Goal: Information Seeking & Learning: Learn about a topic

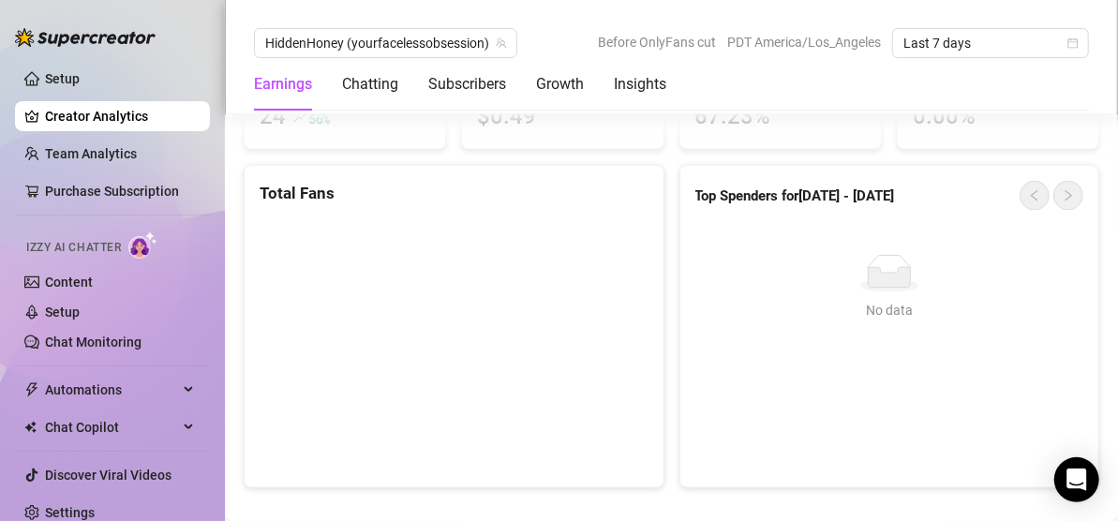
scroll to position [1147, 0]
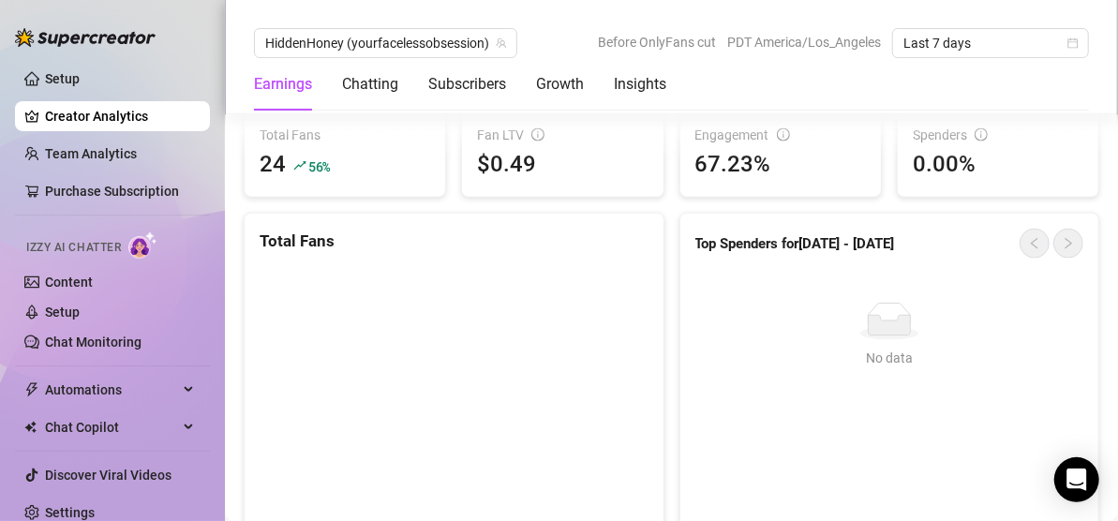
drag, startPoint x: 560, startPoint y: 326, endPoint x: 672, endPoint y: 233, distance: 146.4
click at [681, 233] on div "Top Spenders for [DATE] - [DATE]" at bounding box center [890, 236] width 419 height 45
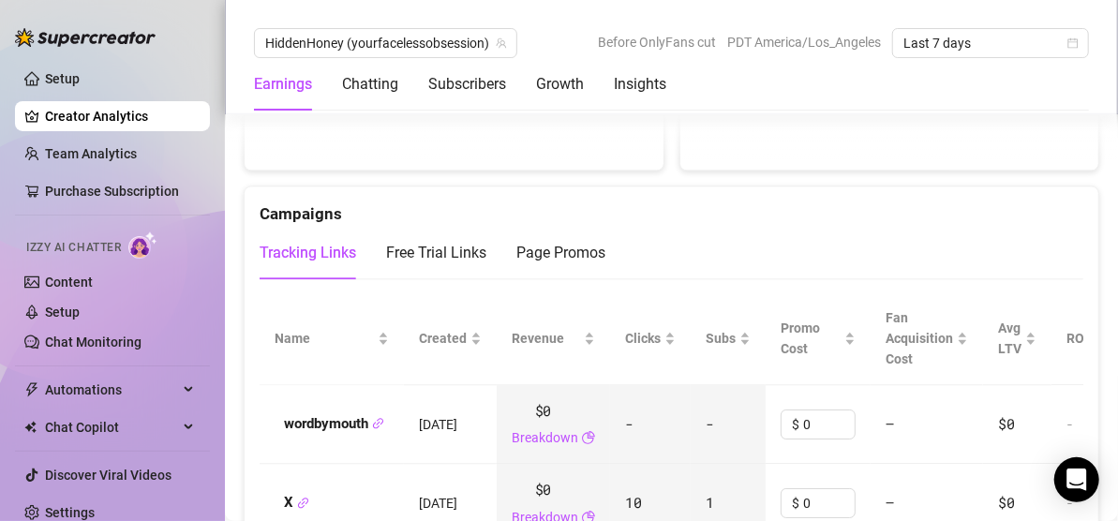
scroll to position [2010, 0]
click at [560, 239] on div "Page Promos" at bounding box center [561, 250] width 89 height 23
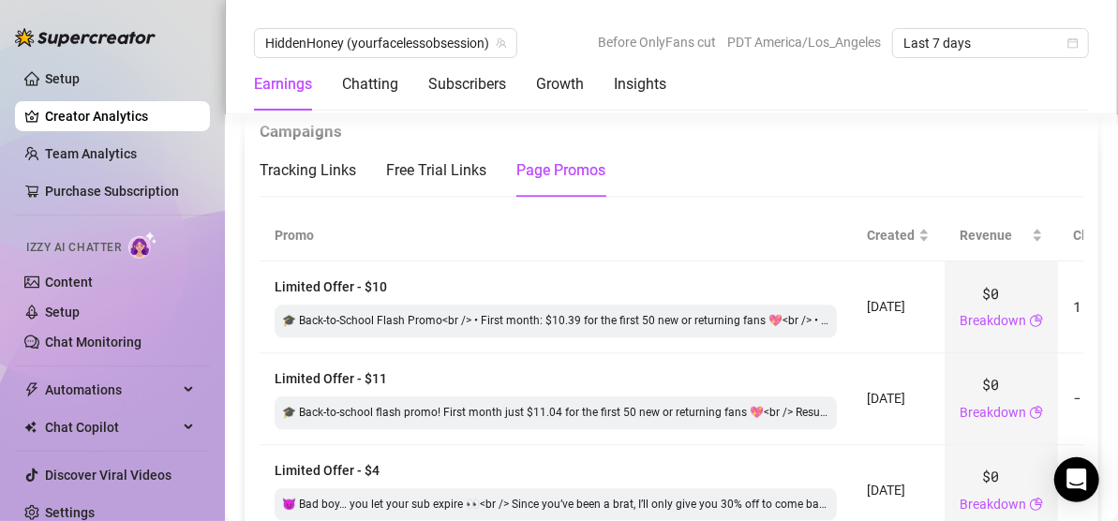
scroll to position [2073, 0]
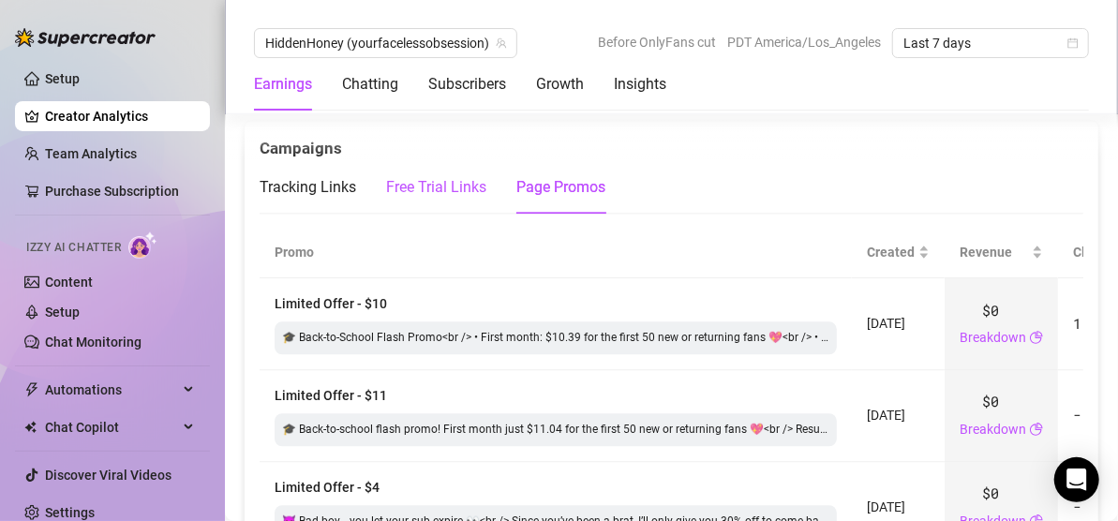
click at [453, 176] on div "Free Trial Links" at bounding box center [436, 187] width 100 height 23
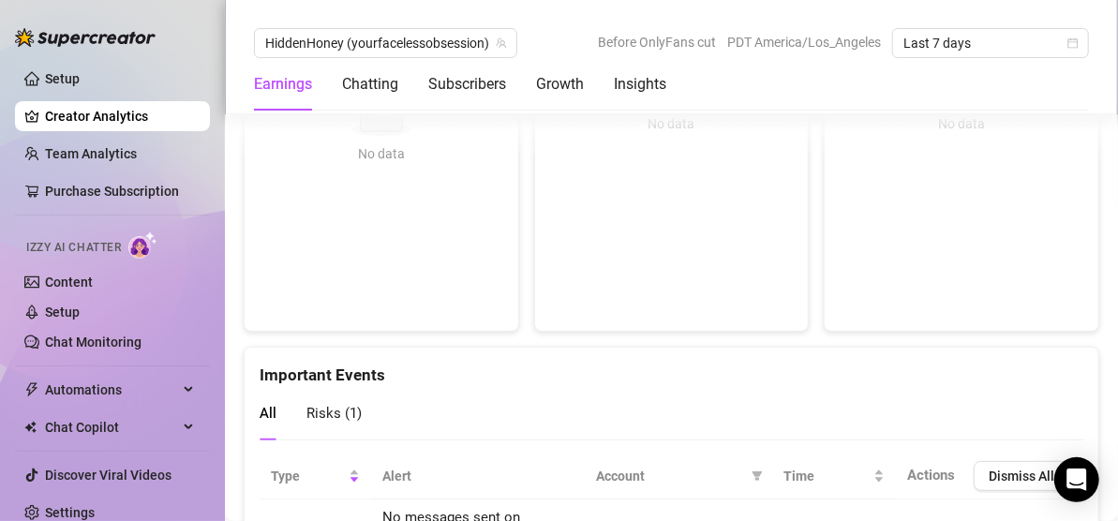
scroll to position [3743, 0]
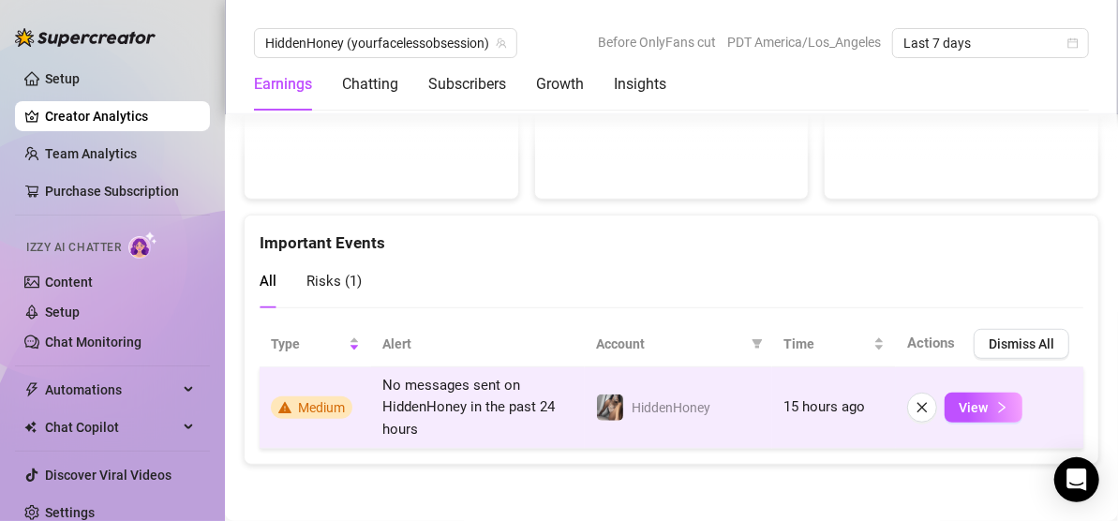
click at [295, 408] on span "Medium" at bounding box center [312, 408] width 82 height 23
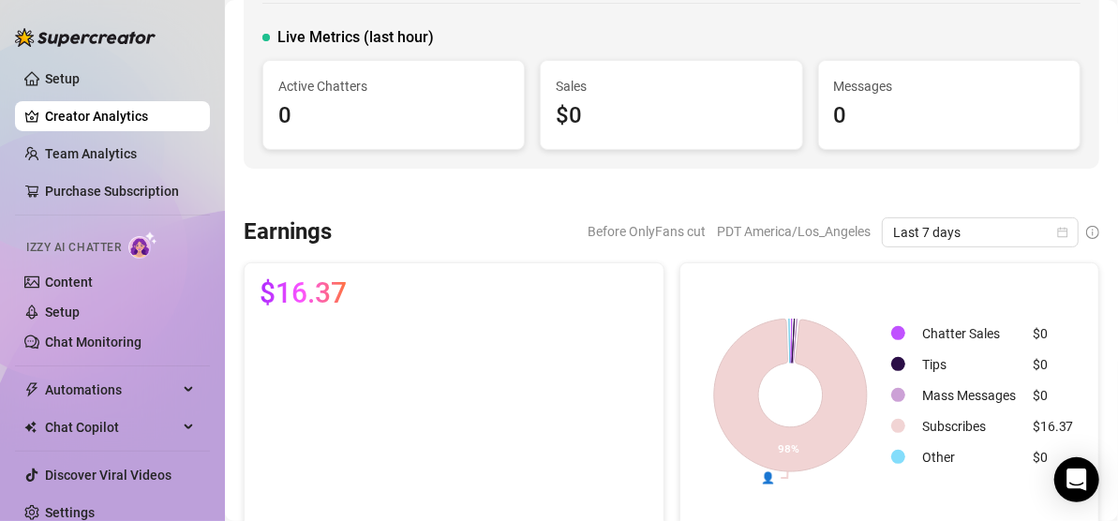
scroll to position [0, 0]
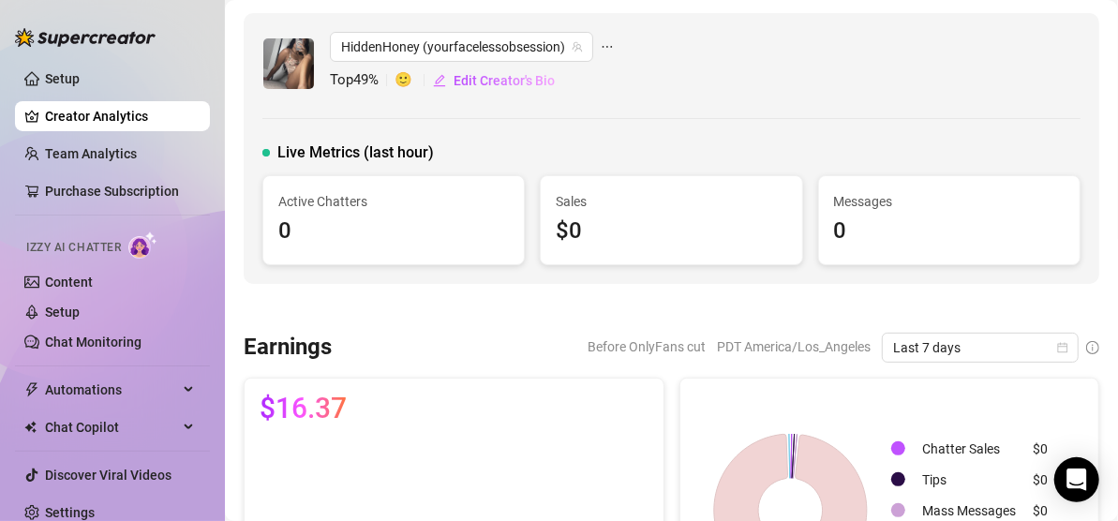
click at [508, 426] on div "$16.37" at bounding box center [454, 416] width 389 height 45
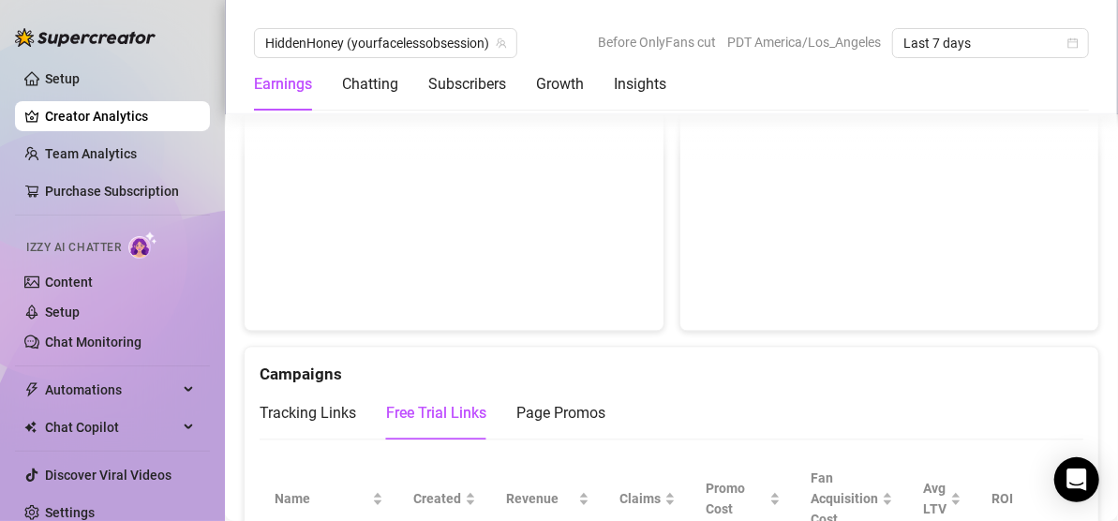
scroll to position [1845, 0]
click at [100, 161] on link "Team Analytics" at bounding box center [91, 153] width 92 height 15
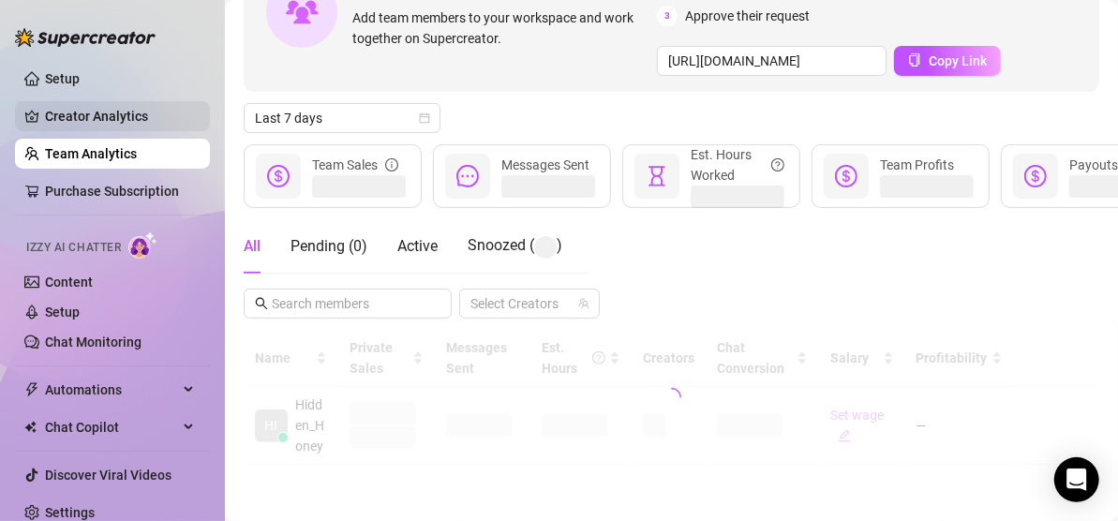
scroll to position [478, 0]
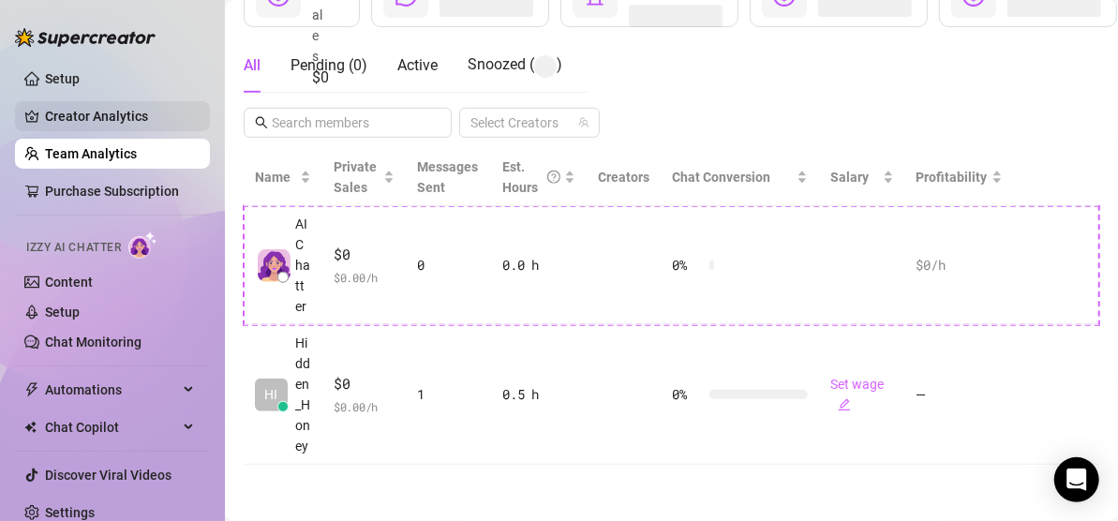
click at [127, 111] on link "Creator Analytics" at bounding box center [120, 116] width 150 height 30
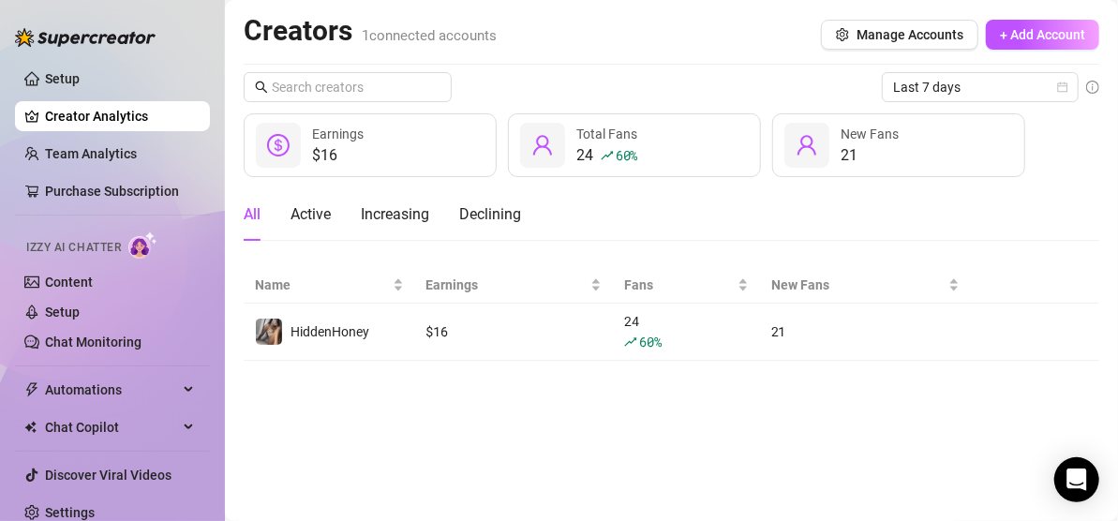
click at [340, 158] on div "$16" at bounding box center [338, 155] width 52 height 23
click at [293, 153] on div at bounding box center [278, 145] width 45 height 45
click at [549, 152] on icon "user" at bounding box center [542, 145] width 19 height 20
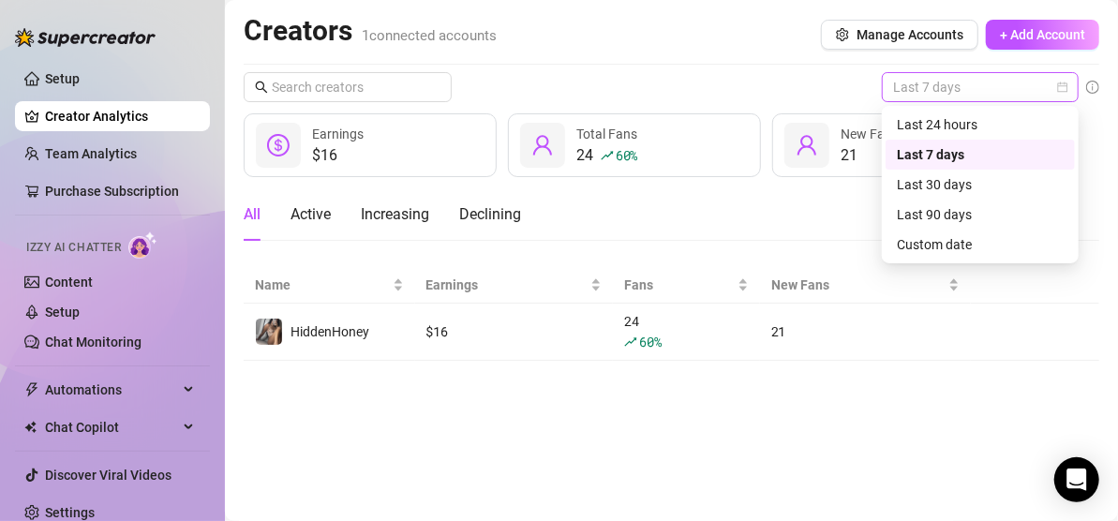
click at [1062, 74] on span "Last 7 days" at bounding box center [980, 87] width 174 height 28
click at [960, 213] on div "Last 90 days" at bounding box center [980, 214] width 167 height 21
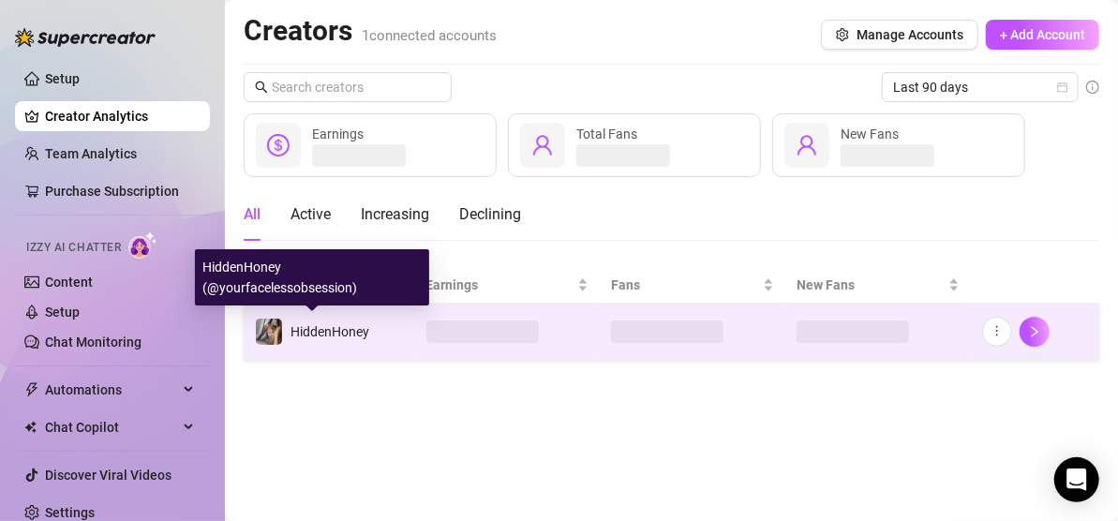
click at [339, 322] on div "HiddenHoney" at bounding box center [330, 332] width 79 height 21
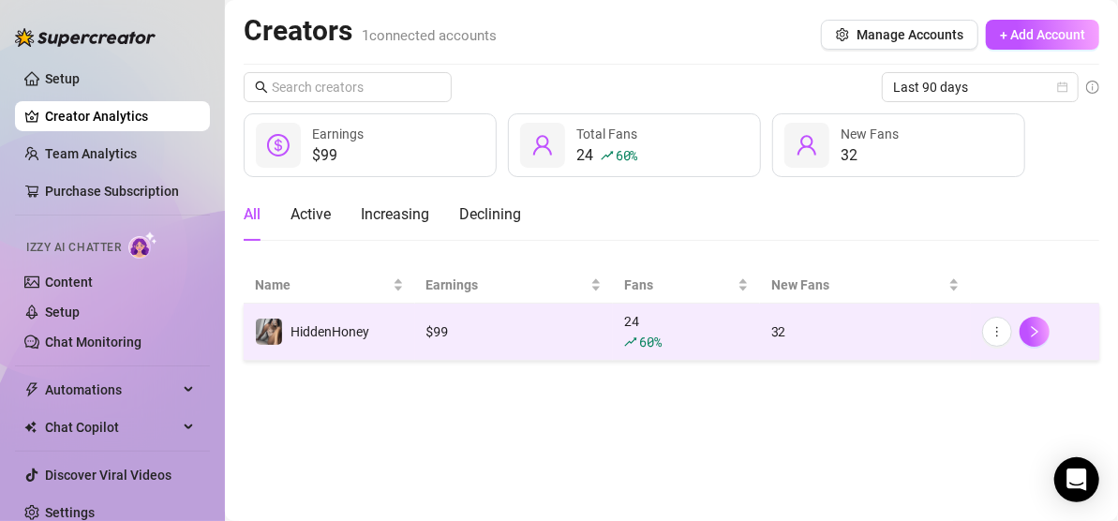
click at [775, 326] on div "32" at bounding box center [866, 332] width 188 height 21
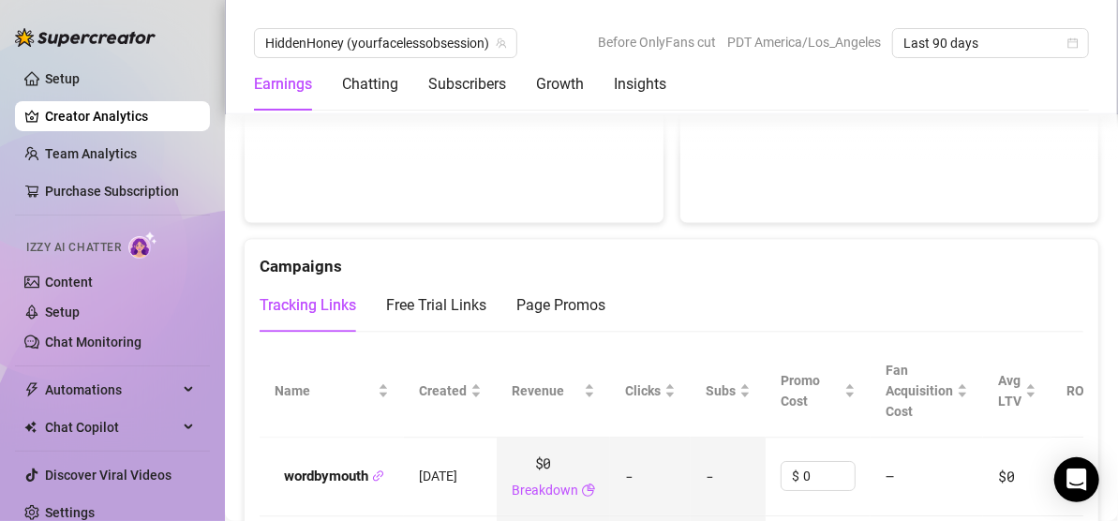
scroll to position [1884, 0]
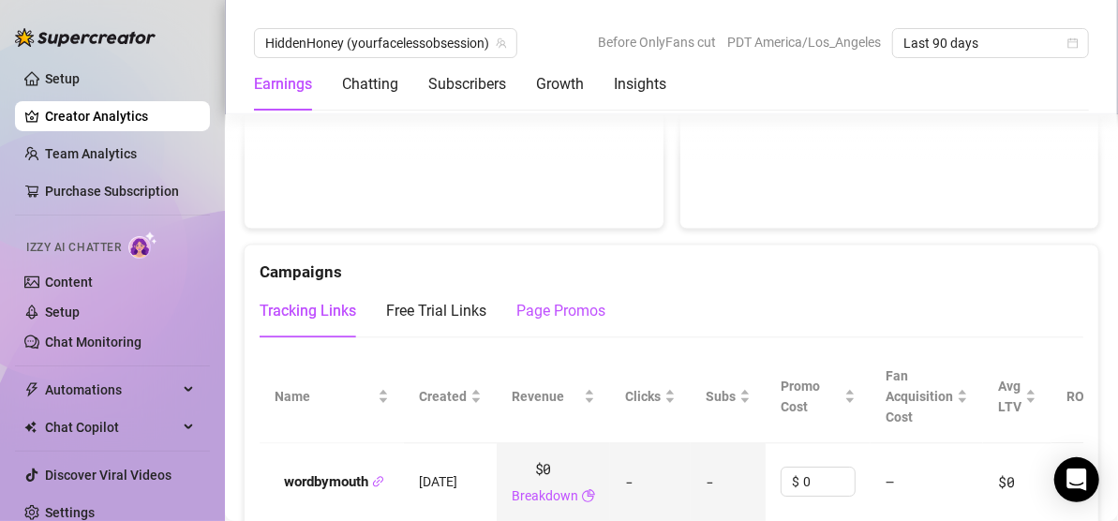
click at [556, 300] on div "Page Promos" at bounding box center [561, 311] width 89 height 23
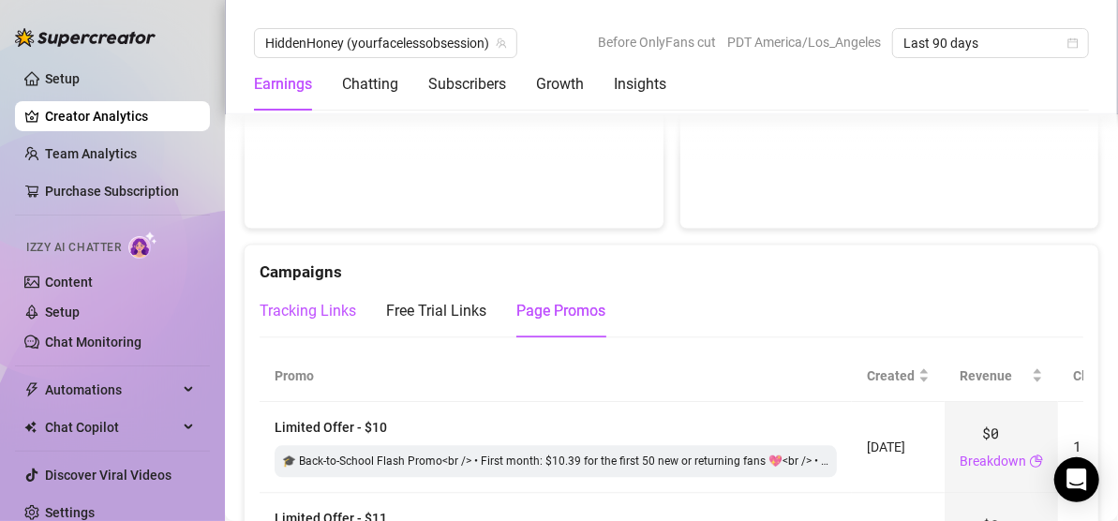
click at [308, 309] on div "Tracking Links" at bounding box center [308, 311] width 97 height 23
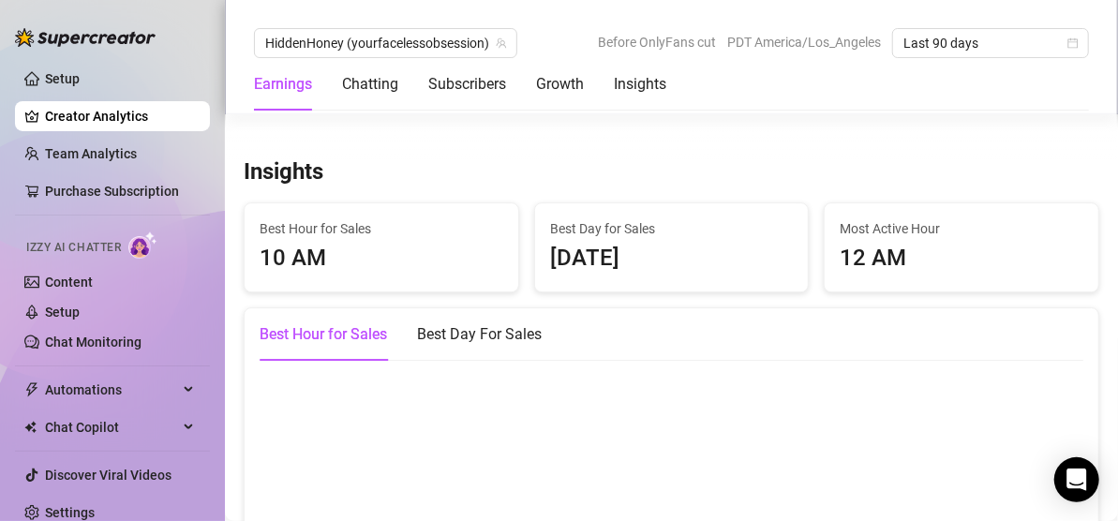
scroll to position [2753, 0]
